Goal: Navigation & Orientation: Find specific page/section

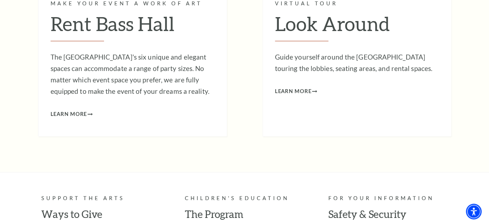
scroll to position [2388, 0]
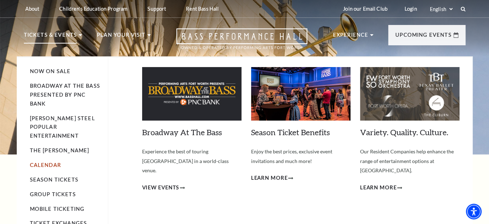
click at [53, 162] on link "Calendar" at bounding box center [45, 165] width 31 height 6
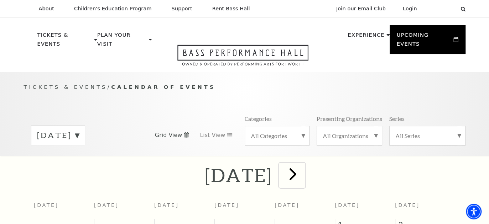
click at [303, 164] on span "next" at bounding box center [293, 174] width 20 height 20
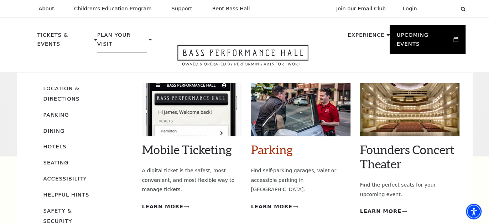
click at [286, 142] on link "Parking" at bounding box center [272, 149] width 42 height 14
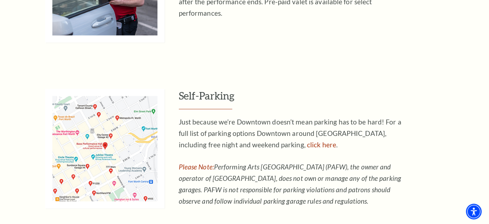
scroll to position [463, 0]
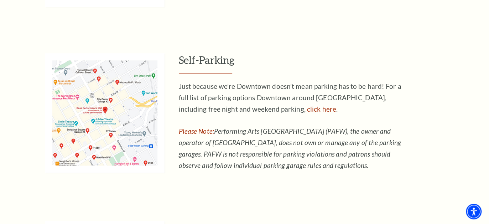
click at [101, 108] on img at bounding box center [104, 112] width 119 height 119
click at [307, 109] on link "click here" at bounding box center [321, 109] width 29 height 8
